Goal: Task Accomplishment & Management: Manage account settings

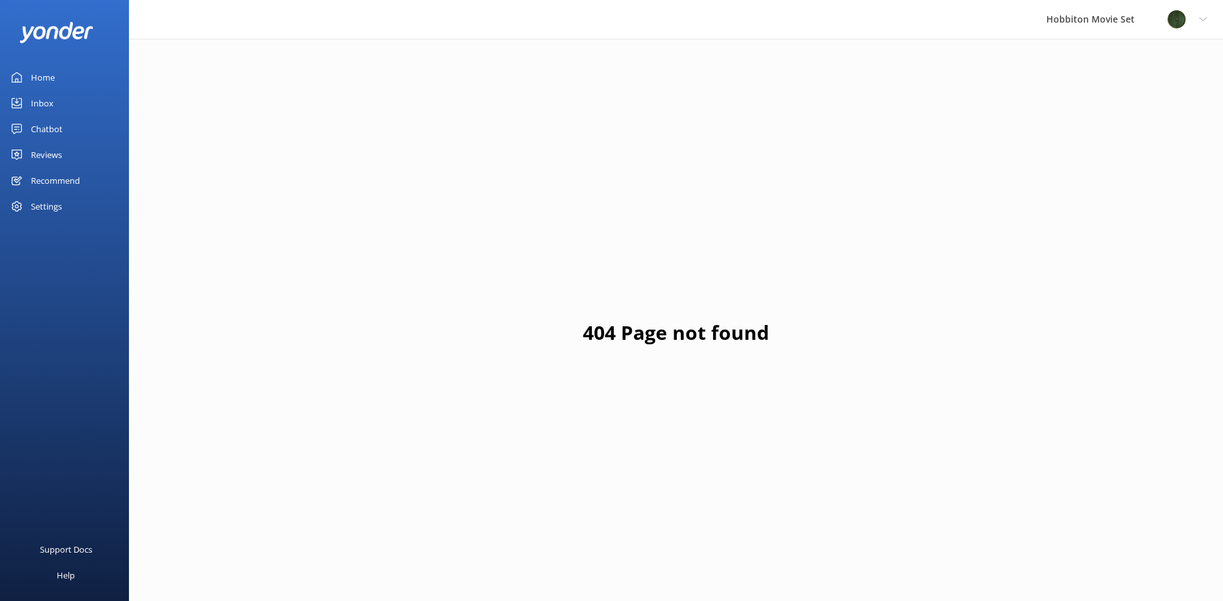
click at [37, 151] on div "Reviews" at bounding box center [46, 155] width 31 height 26
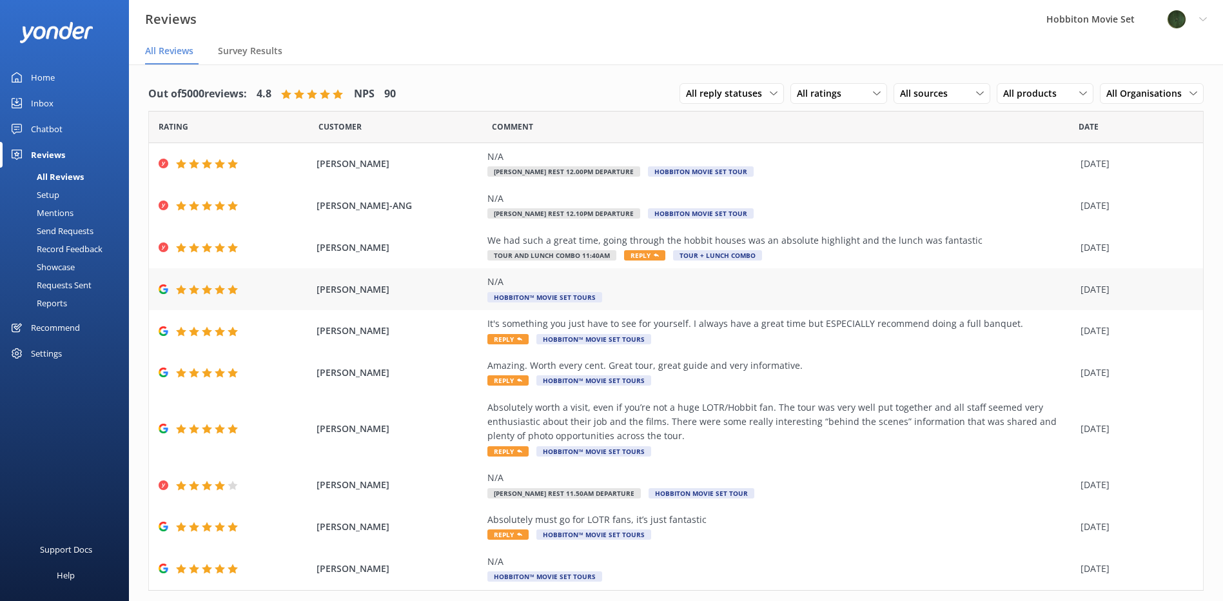
scroll to position [32, 0]
